Goal: Check status: Check status

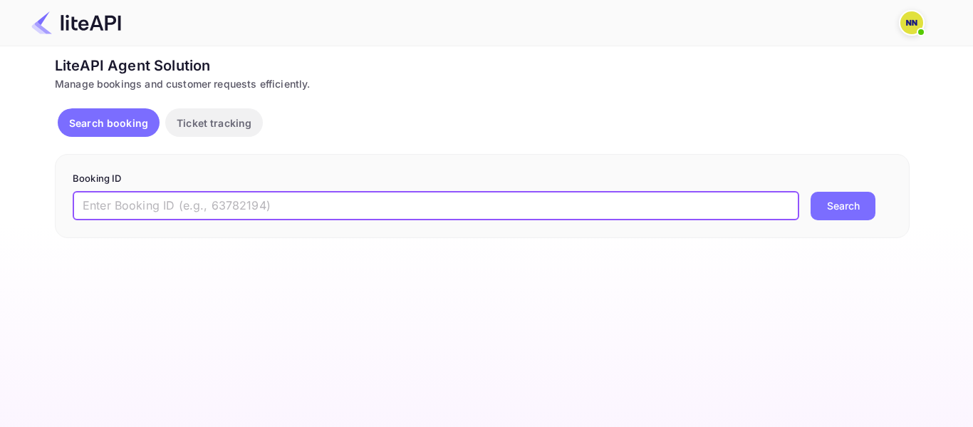
paste input "8091138"
click at [126, 201] on input "8091138" at bounding box center [436, 206] width 727 height 28
type input "8091138"
click at [833, 204] on button "Search" at bounding box center [843, 206] width 65 height 28
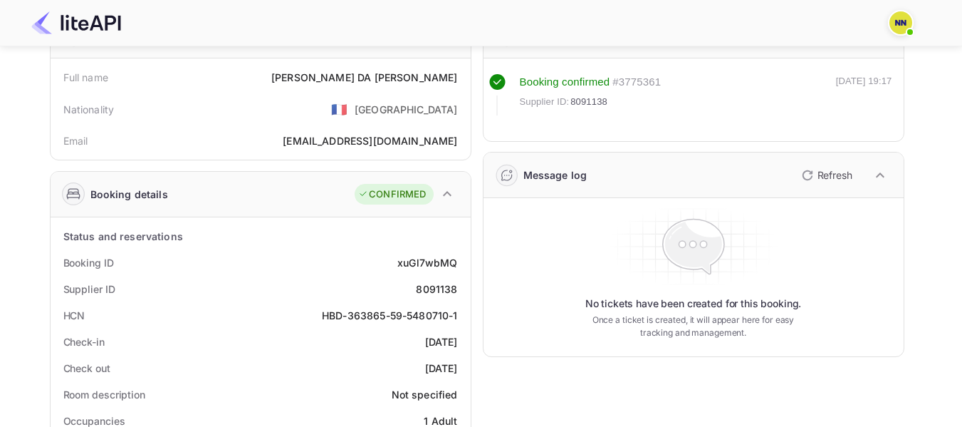
scroll to position [142, 0]
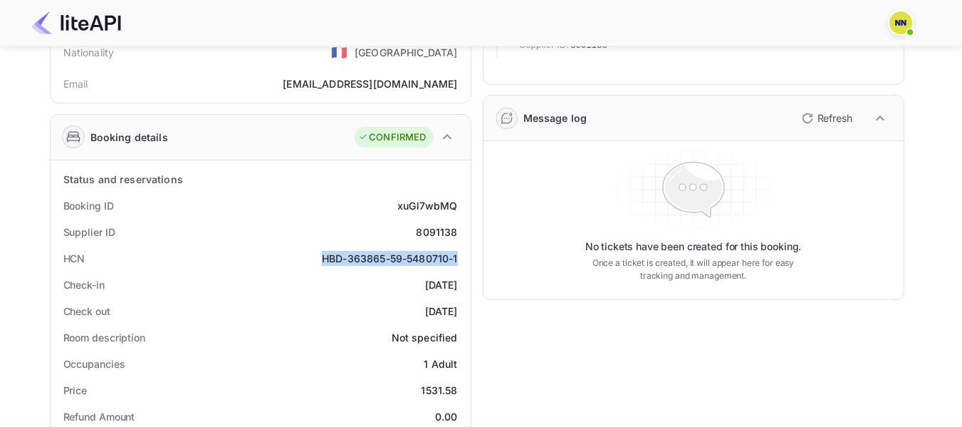
drag, startPoint x: 317, startPoint y: 254, endPoint x: 464, endPoint y: 263, distance: 147.0
click at [464, 263] on div "HCN HBD-363865-59-5480710-1" at bounding box center [260, 258] width 409 height 26
copy div "HBD-363865-59-5480710-1"
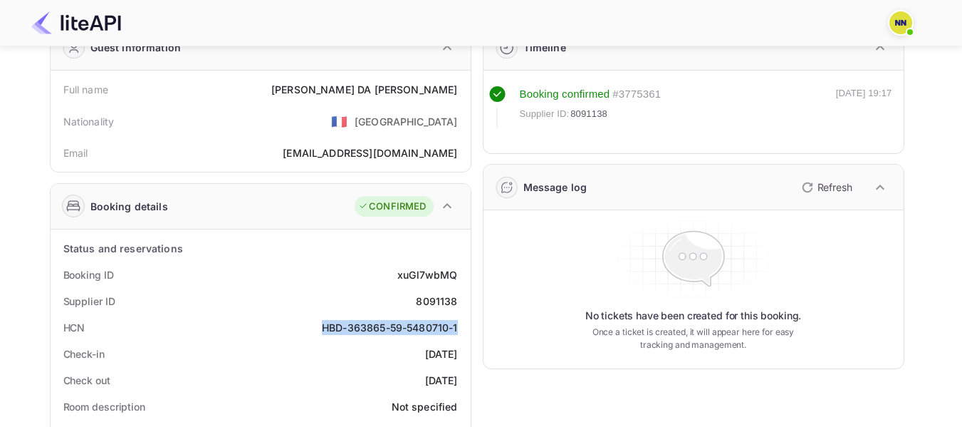
scroll to position [0, 0]
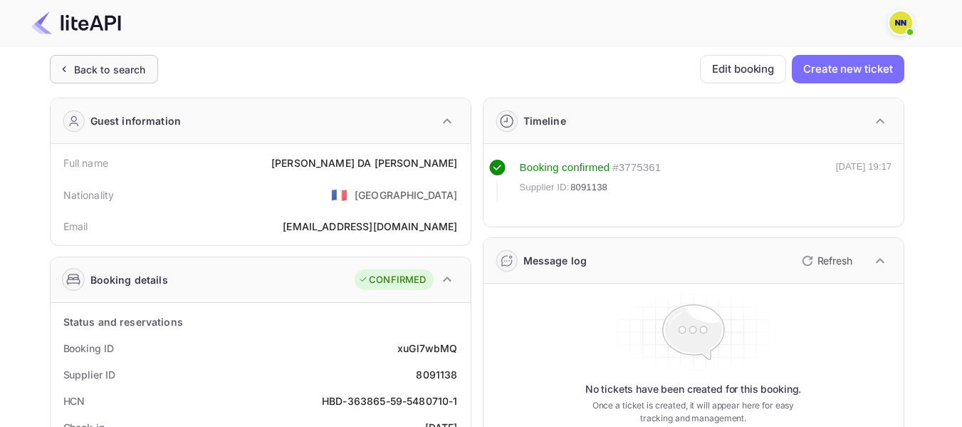
click at [78, 66] on div "Back to search" at bounding box center [110, 69] width 72 height 15
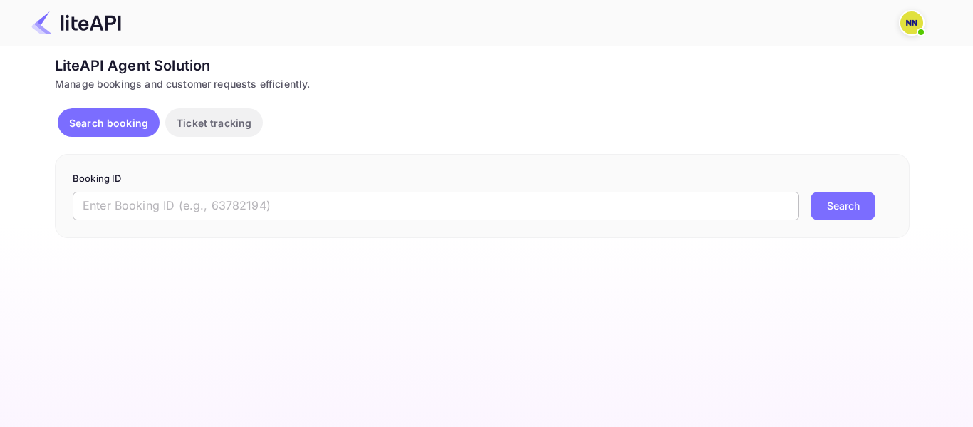
click at [234, 209] on input "text" at bounding box center [436, 206] width 727 height 28
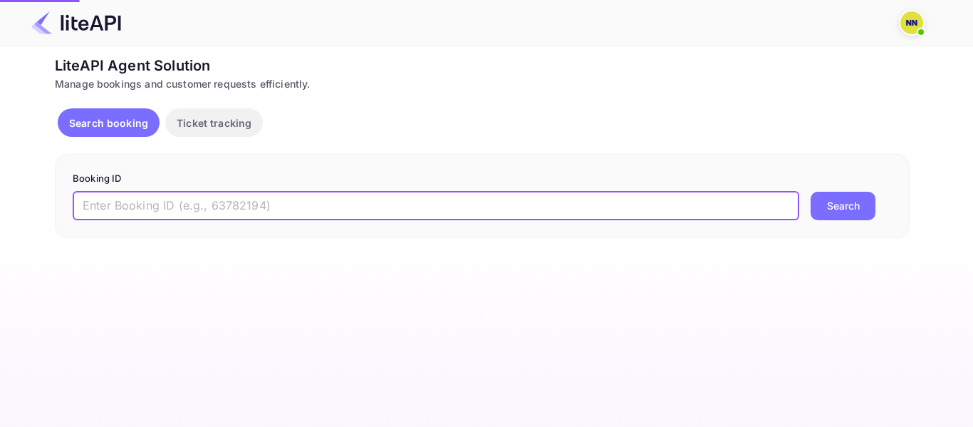
paste input "8839218"
type input "8839218"
click at [821, 194] on button "Search" at bounding box center [843, 206] width 65 height 28
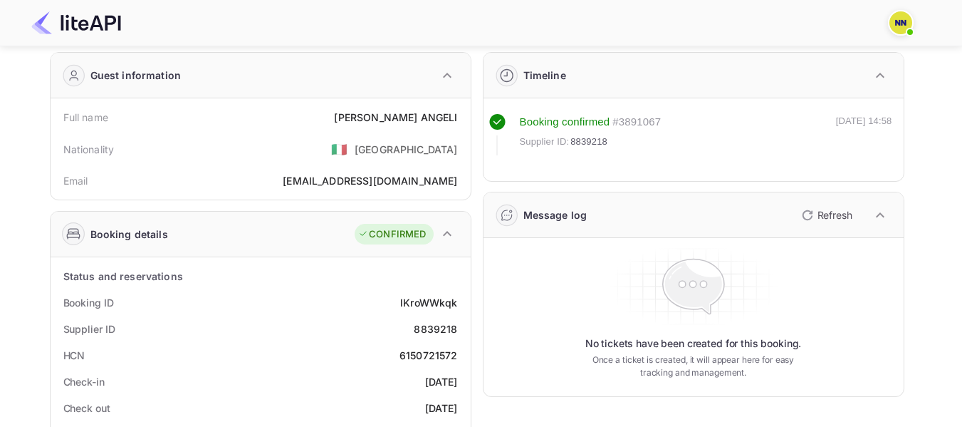
scroll to position [71, 0]
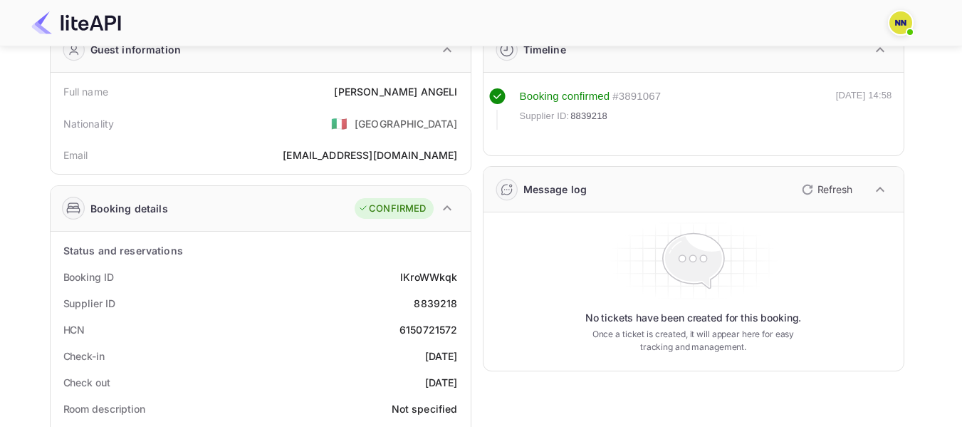
click at [441, 326] on div "6150721572" at bounding box center [429, 329] width 58 height 15
copy div "6150721572"
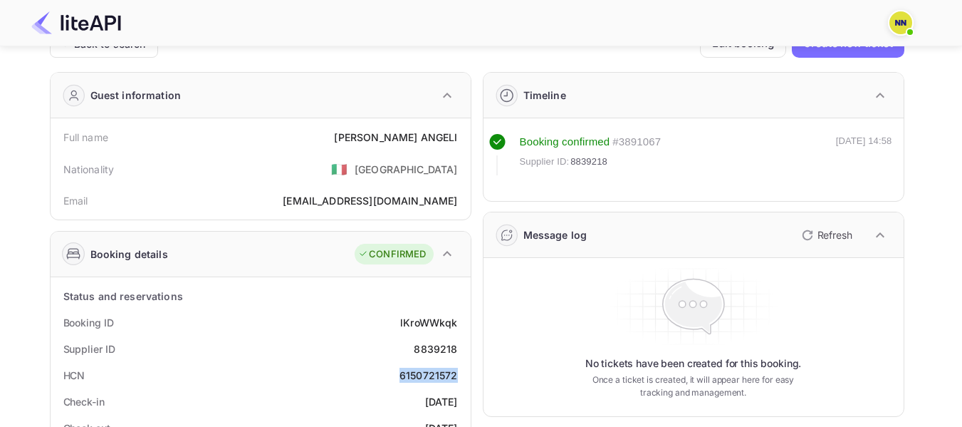
scroll to position [0, 0]
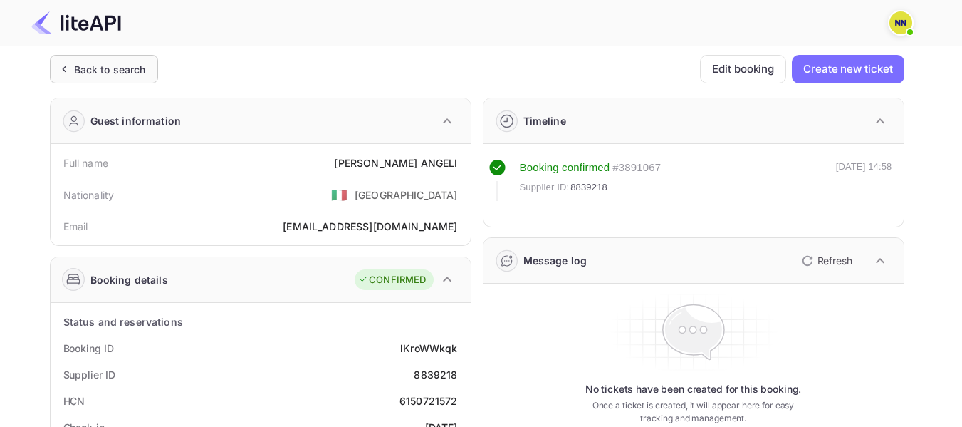
click at [78, 76] on div "Back to search" at bounding box center [110, 69] width 72 height 15
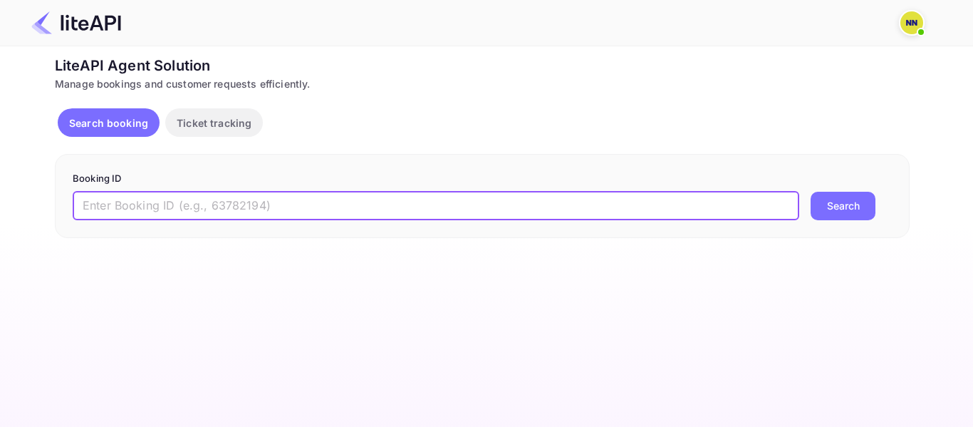
click at [157, 210] on input "text" at bounding box center [436, 206] width 727 height 28
paste input "9093134"
type input "9093134"
click at [851, 207] on button "Search" at bounding box center [843, 206] width 65 height 28
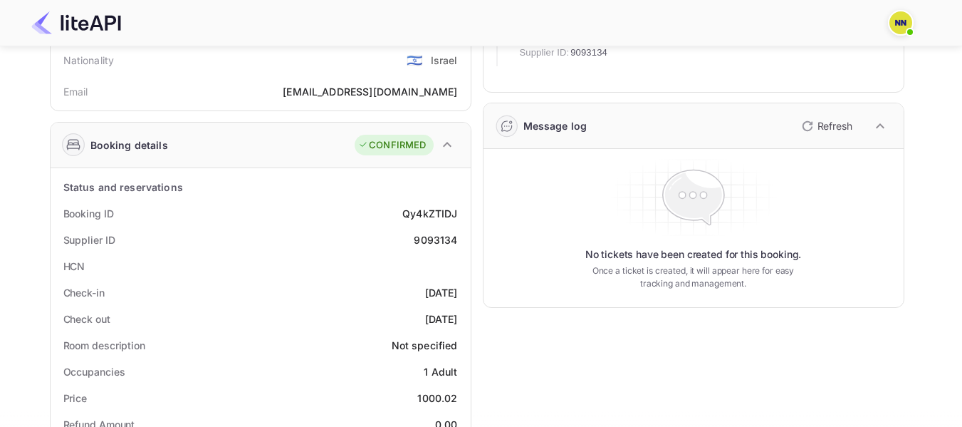
scroll to position [142, 0]
